Goal: Task Accomplishment & Management: Use online tool/utility

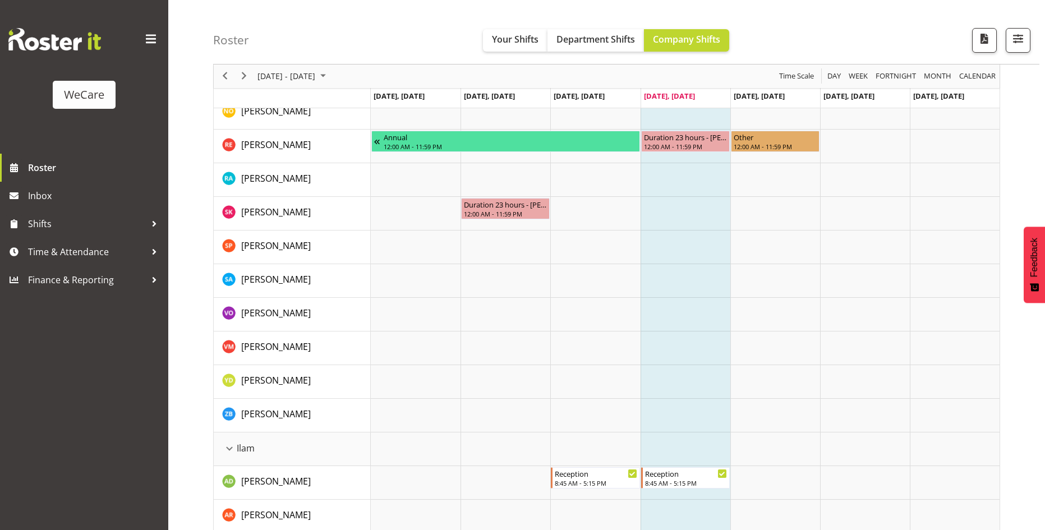
scroll to position [897, 0]
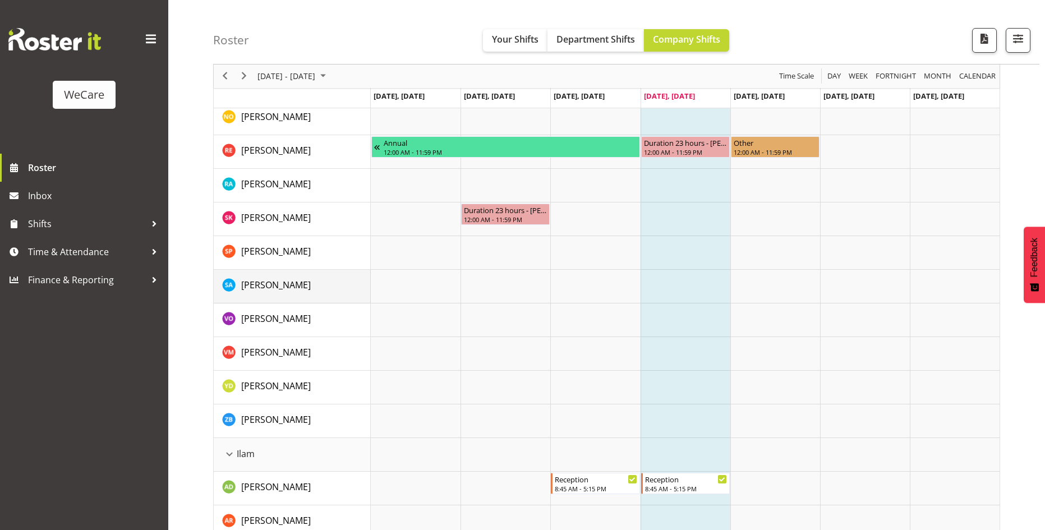
drag, startPoint x: 306, startPoint y: 284, endPoint x: 314, endPoint y: 284, distance: 8.4
click at [306, 284] on div "[PERSON_NAME]" at bounding box center [296, 286] width 148 height 16
click at [1013, 45] on span "button" at bounding box center [1018, 38] width 15 height 15
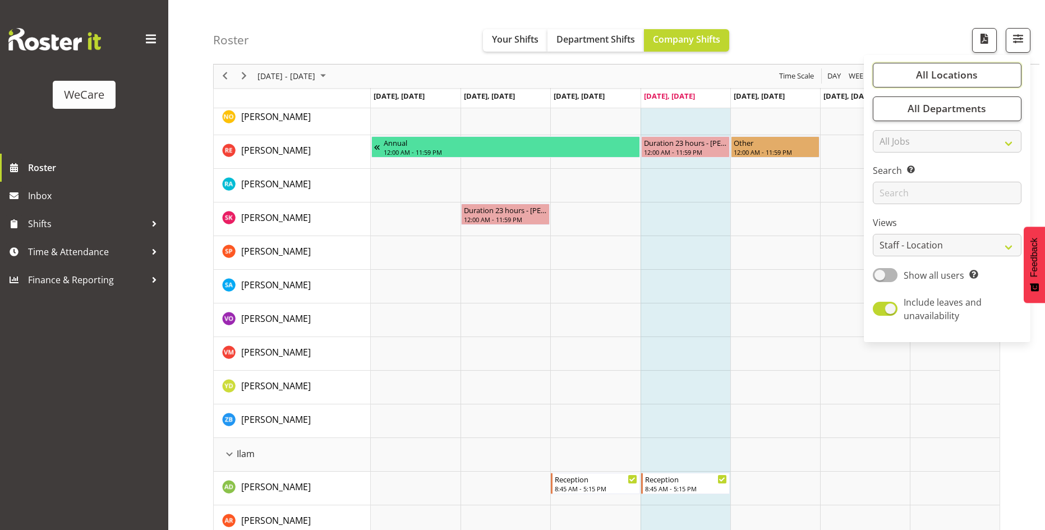
drag, startPoint x: 929, startPoint y: 74, endPoint x: 914, endPoint y: 186, distance: 112.6
click at [929, 73] on span "All Locations" at bounding box center [947, 74] width 62 height 13
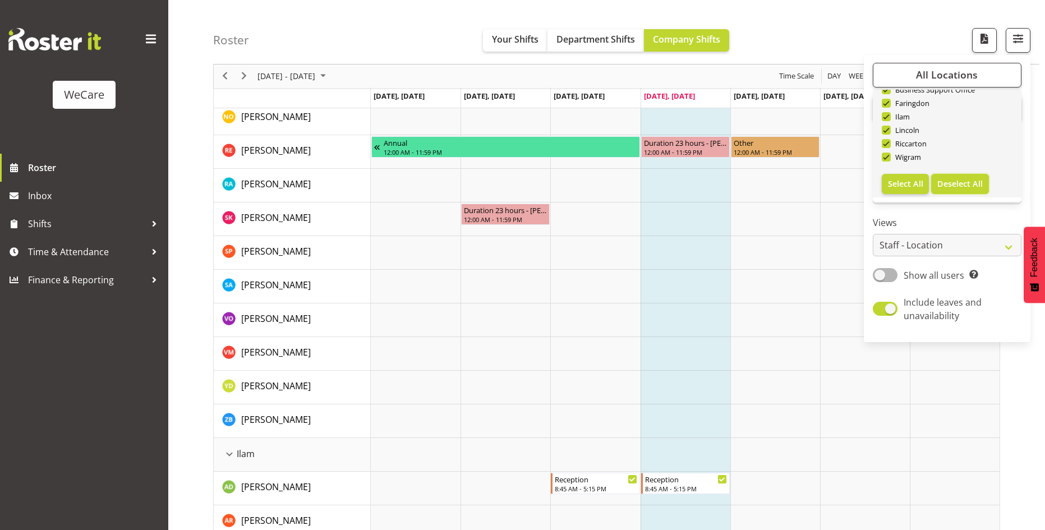
click at [953, 182] on span "Deselect All" at bounding box center [959, 183] width 45 height 11
checkbox input "false"
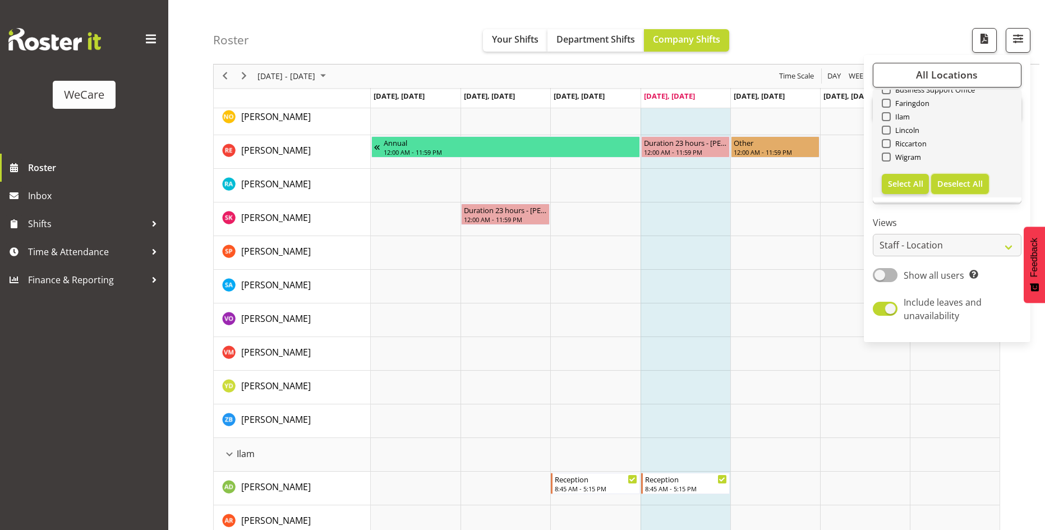
checkbox input "false"
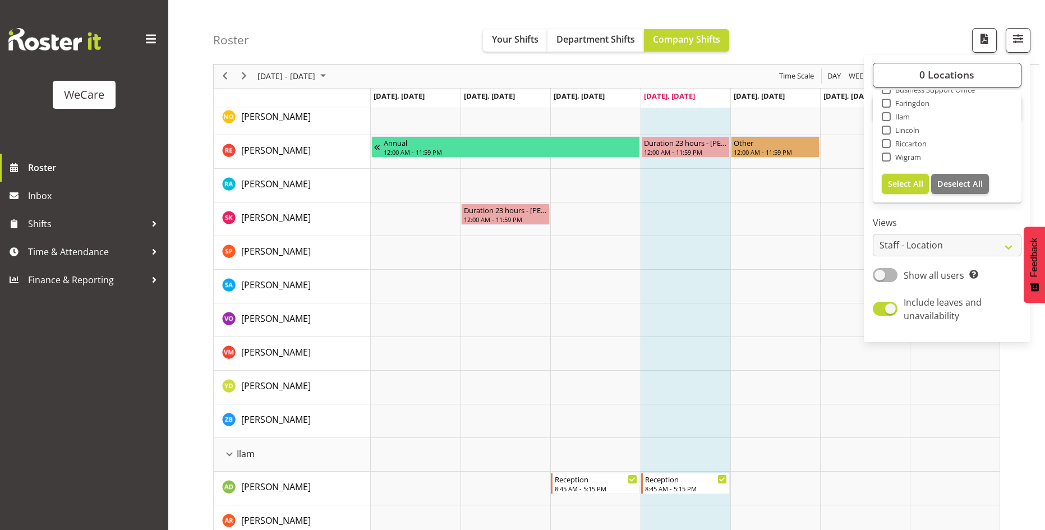
drag, startPoint x: 920, startPoint y: 185, endPoint x: 951, endPoint y: 257, distance: 78.6
click at [920, 185] on span "Select All" at bounding box center [905, 183] width 35 height 11
checkbox input "true"
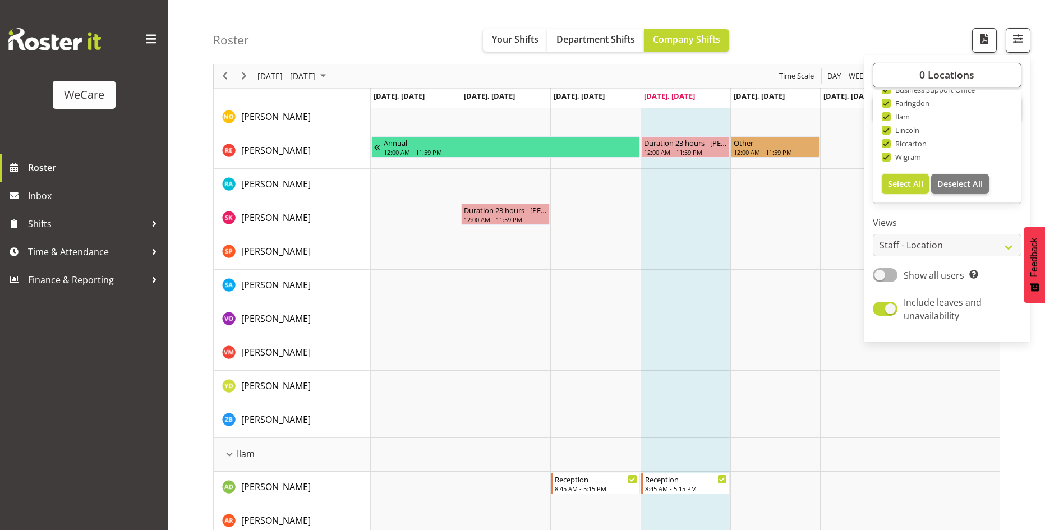
checkbox input "true"
click at [526, 324] on td "Timeline Week of August 21, 2025" at bounding box center [505, 320] width 90 height 34
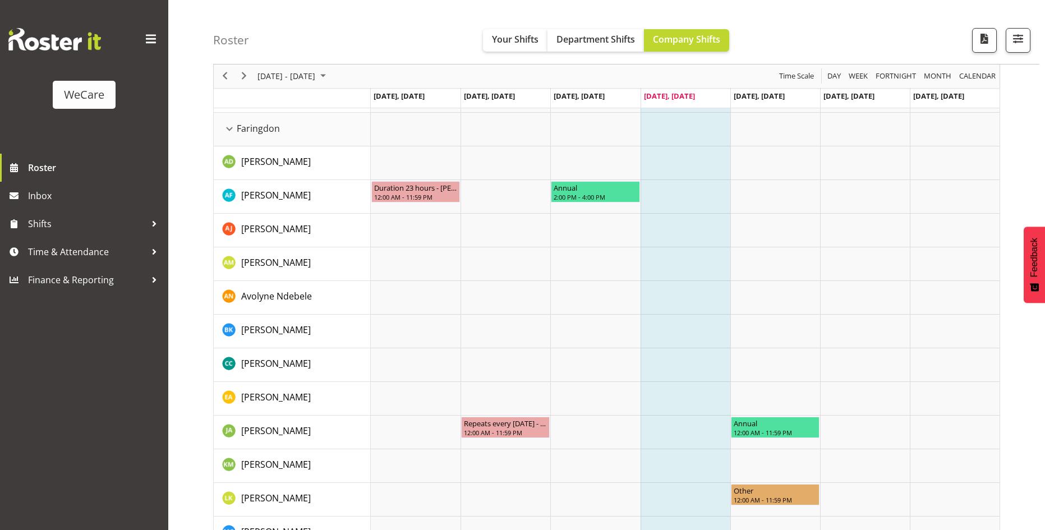
scroll to position [785, 0]
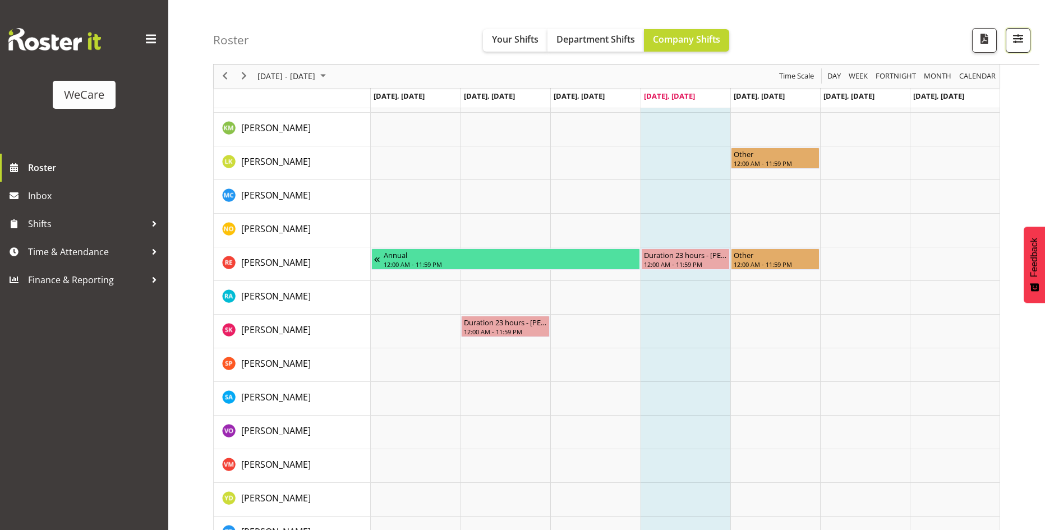
click at [1018, 44] on span "button" at bounding box center [1018, 38] width 15 height 15
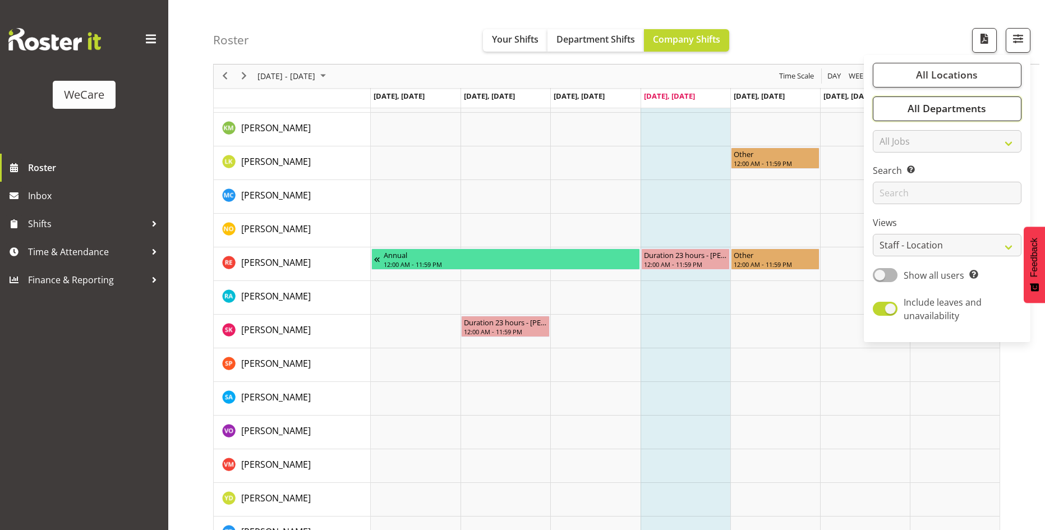
click at [953, 115] on span "All Departments" at bounding box center [946, 108] width 79 height 13
click at [497, 185] on td "Timeline Week of August 21, 2025" at bounding box center [505, 197] width 90 height 34
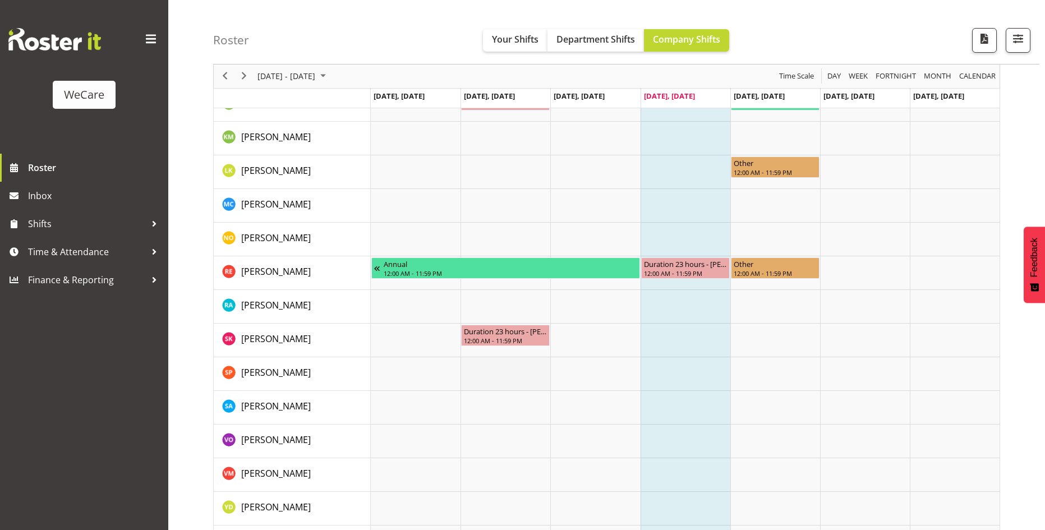
scroll to position [729, 0]
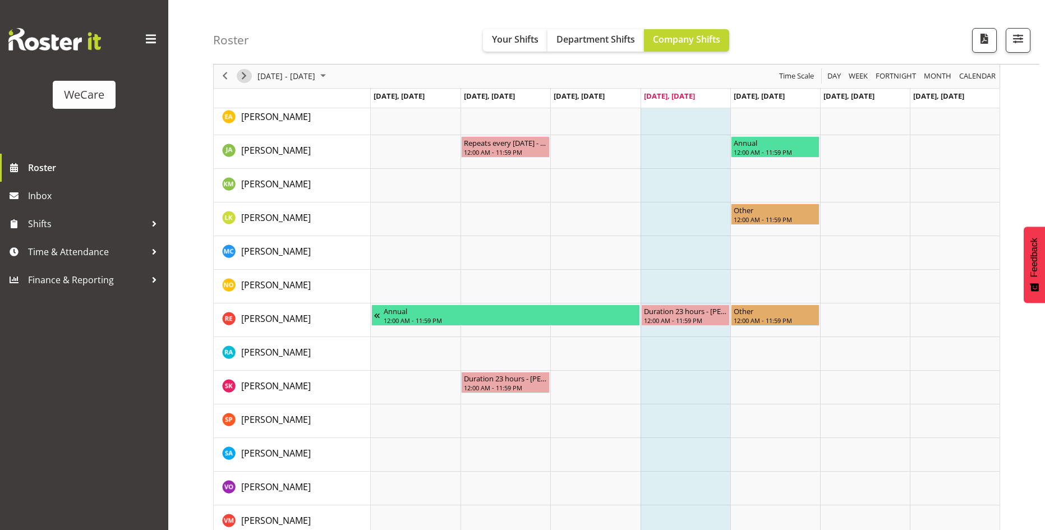
click at [249, 73] on span "Next" at bounding box center [243, 77] width 13 height 14
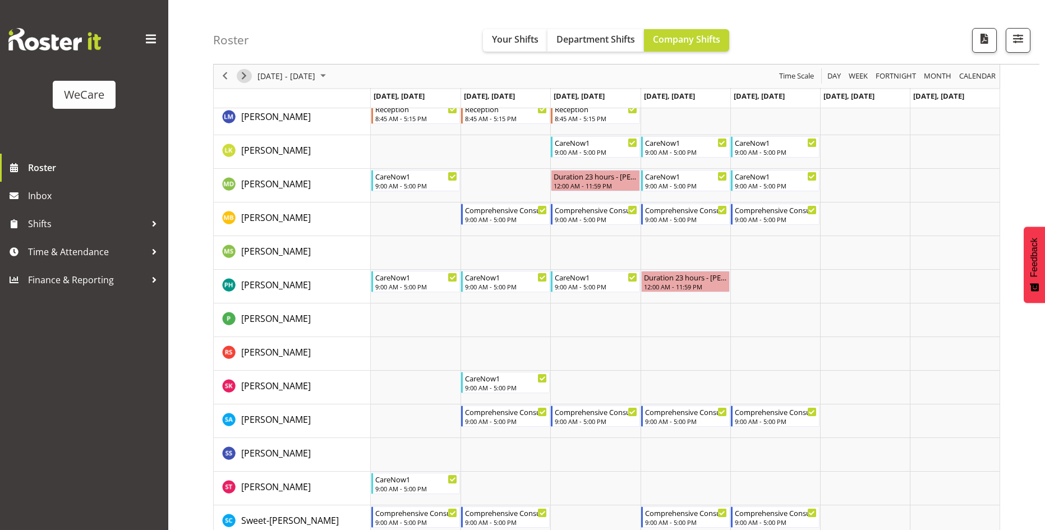
scroll to position [1795, 0]
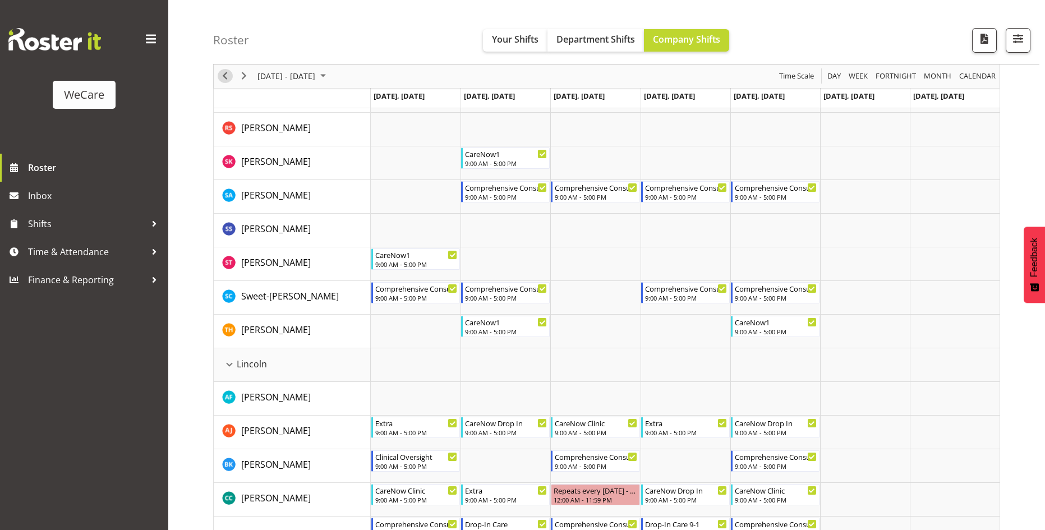
click at [223, 72] on span "Previous" at bounding box center [224, 77] width 13 height 14
